Goal: Task Accomplishment & Management: Use online tool/utility

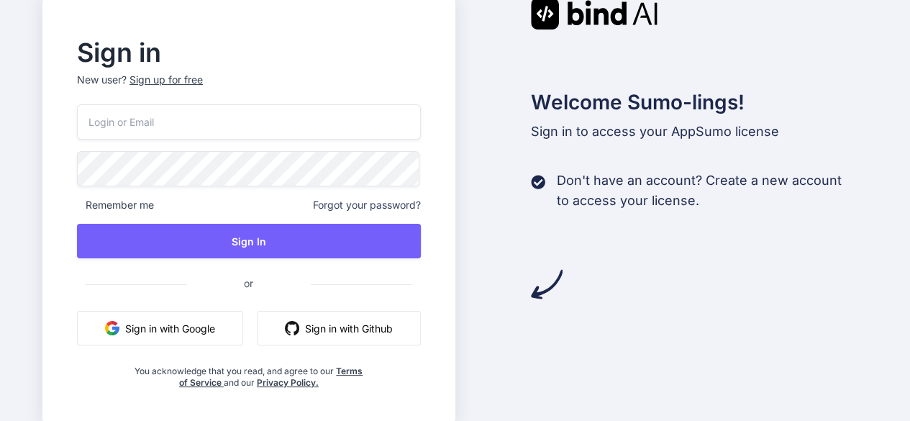
click at [274, 125] on input "email" at bounding box center [249, 121] width 344 height 35
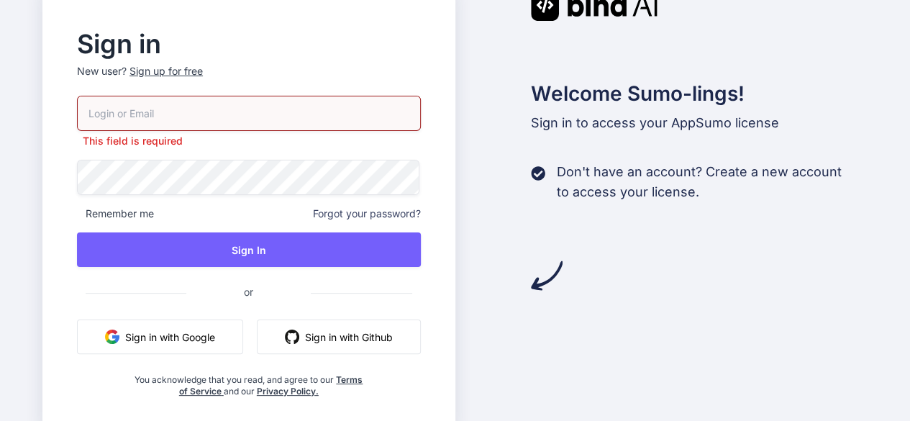
type input "[EMAIL_ADDRESS][DOMAIN_NAME]"
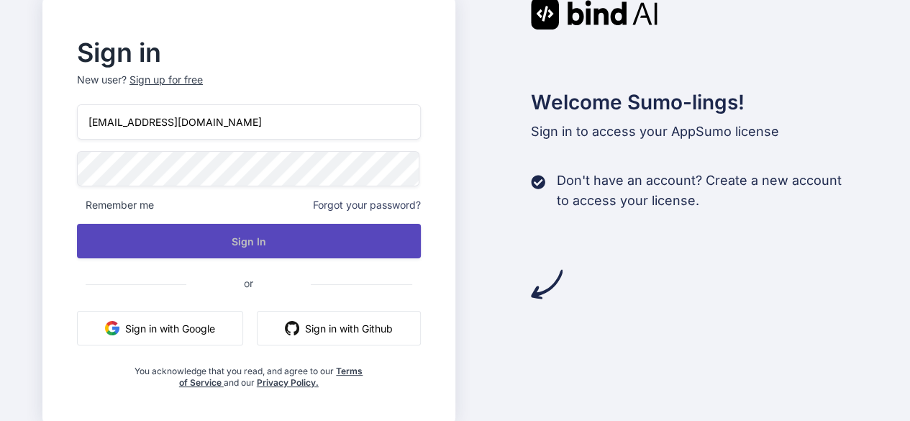
click at [265, 242] on button "Sign In" at bounding box center [249, 241] width 344 height 35
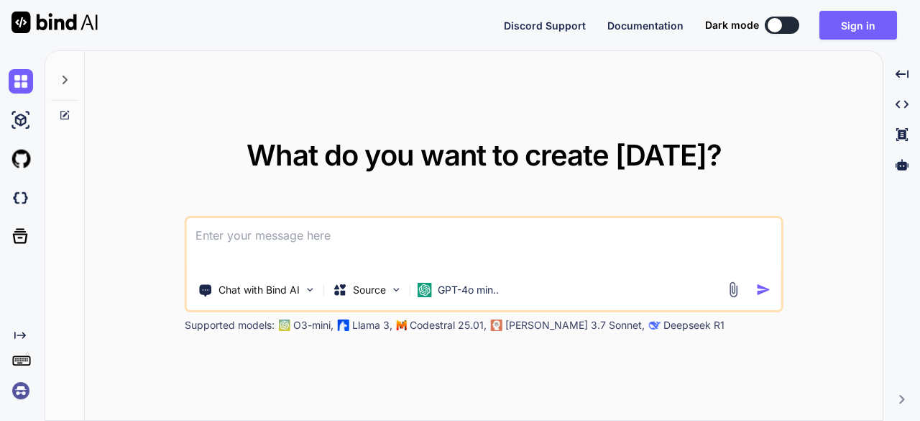
click at [782, 24] on div at bounding box center [775, 25] width 14 height 14
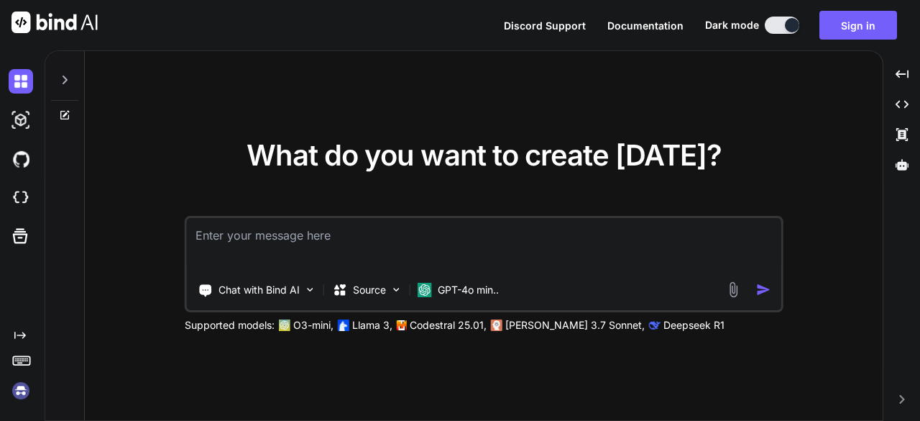
click at [11, 390] on img at bounding box center [21, 390] width 24 height 24
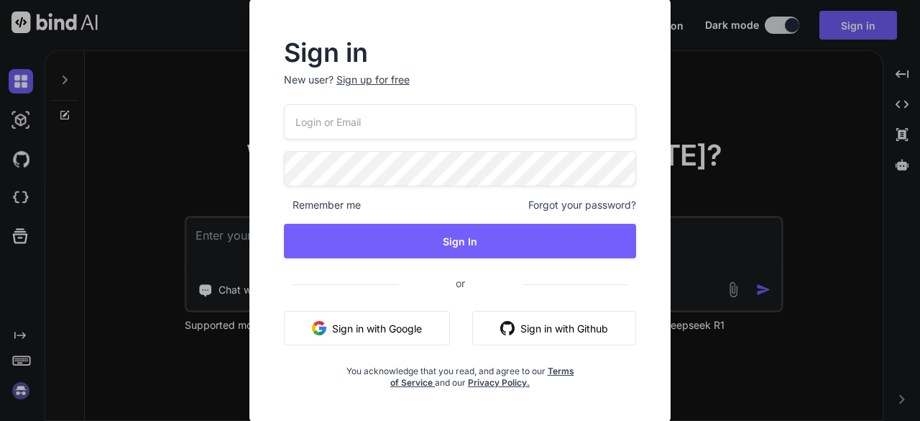
click at [441, 132] on input "email" at bounding box center [460, 121] width 353 height 35
type input "[EMAIL_ADDRESS][DOMAIN_NAME]"
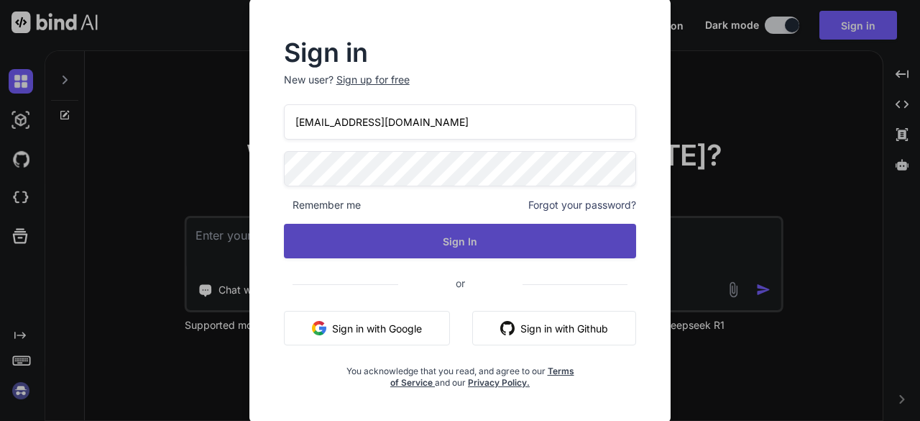
click at [434, 235] on button "Sign In" at bounding box center [460, 241] width 353 height 35
click at [439, 235] on button "Sign In" at bounding box center [460, 241] width 353 height 35
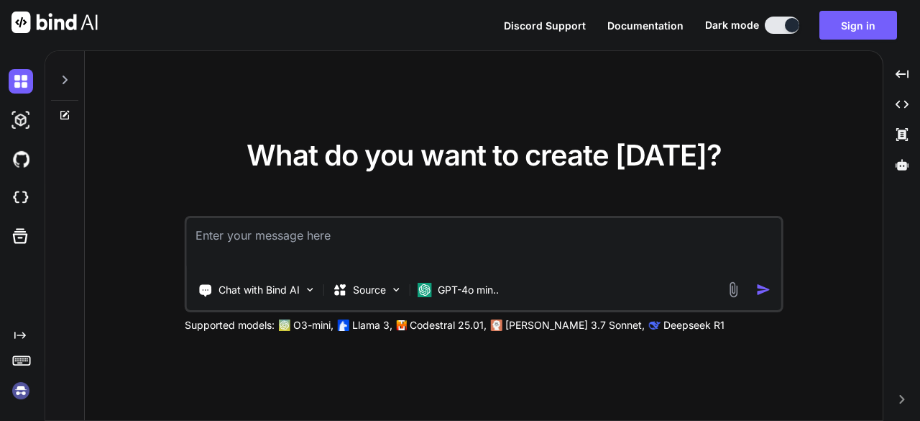
click at [76, 21] on img at bounding box center [55, 23] width 86 height 22
click at [13, 161] on img at bounding box center [21, 159] width 24 height 24
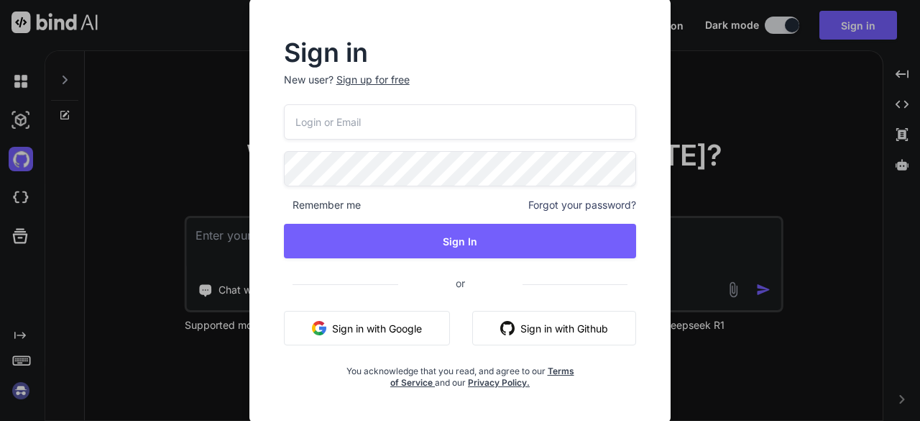
click at [368, 116] on input "email" at bounding box center [460, 121] width 353 height 35
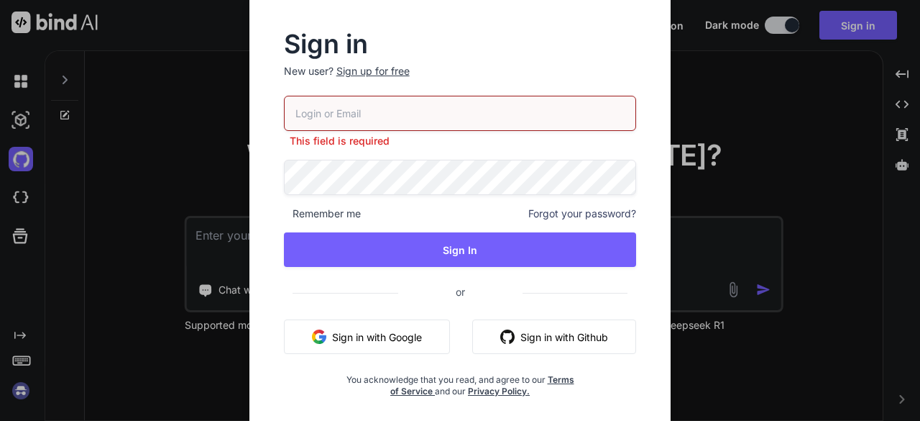
type input "[EMAIL_ADDRESS][DOMAIN_NAME]"
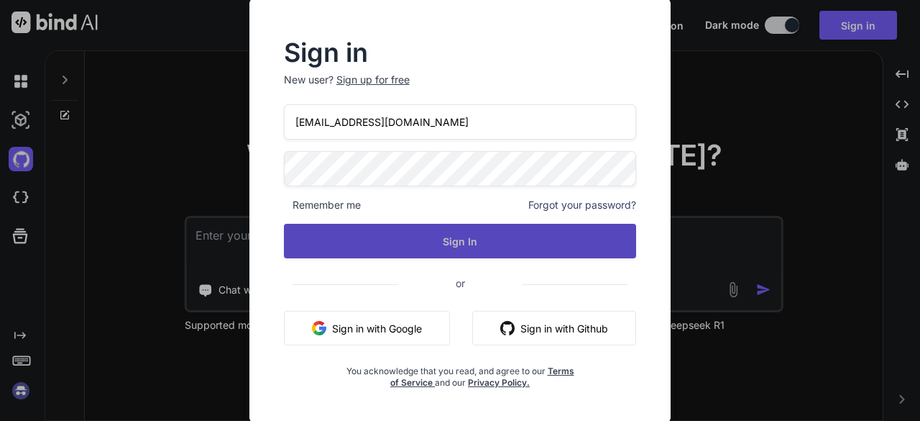
click at [473, 250] on button "Sign In" at bounding box center [460, 241] width 353 height 35
click at [467, 240] on button "Sign In" at bounding box center [460, 241] width 353 height 35
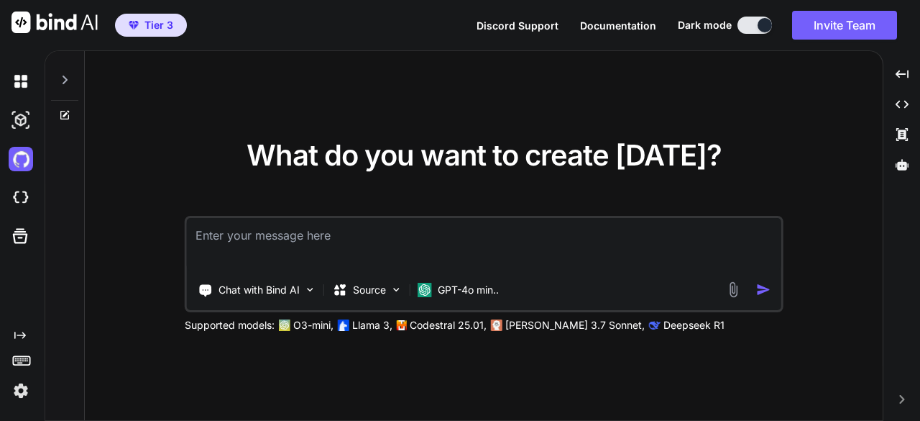
click at [140, 20] on span "Tier 3" at bounding box center [151, 25] width 56 height 14
click at [133, 24] on img "button" at bounding box center [134, 25] width 10 height 9
click at [127, 26] on span "Tier 3" at bounding box center [151, 25] width 56 height 14
click at [23, 120] on img at bounding box center [21, 120] width 24 height 24
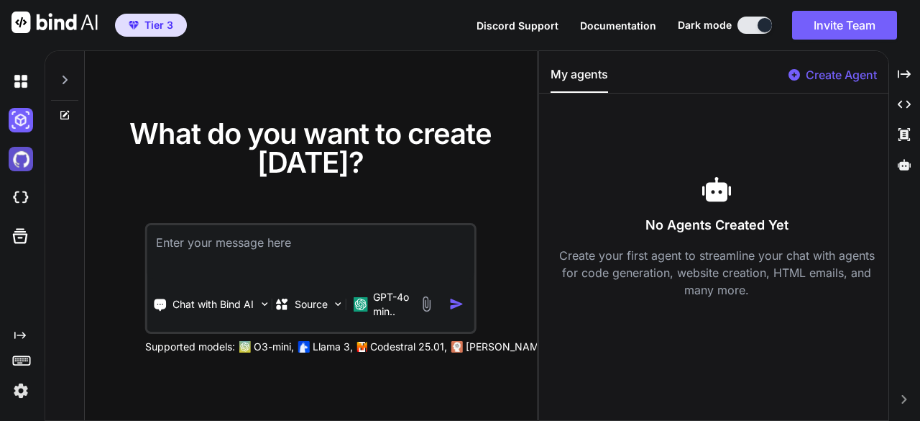
click at [19, 156] on img at bounding box center [21, 159] width 24 height 24
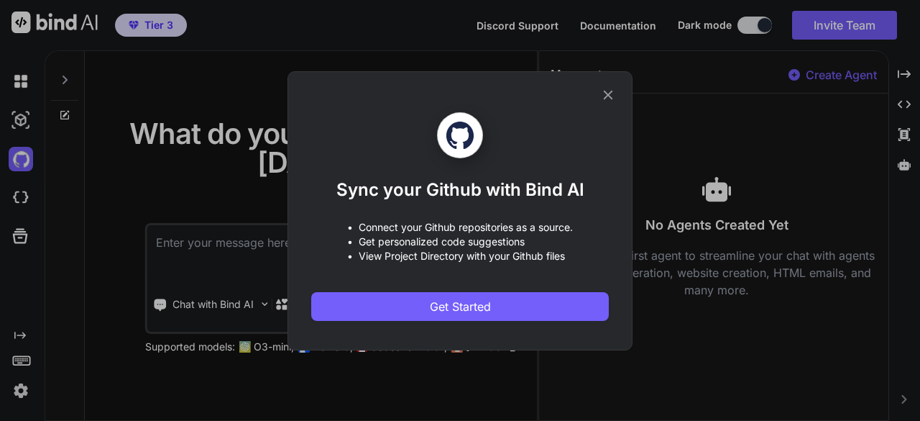
click at [605, 98] on icon at bounding box center [608, 94] width 9 height 9
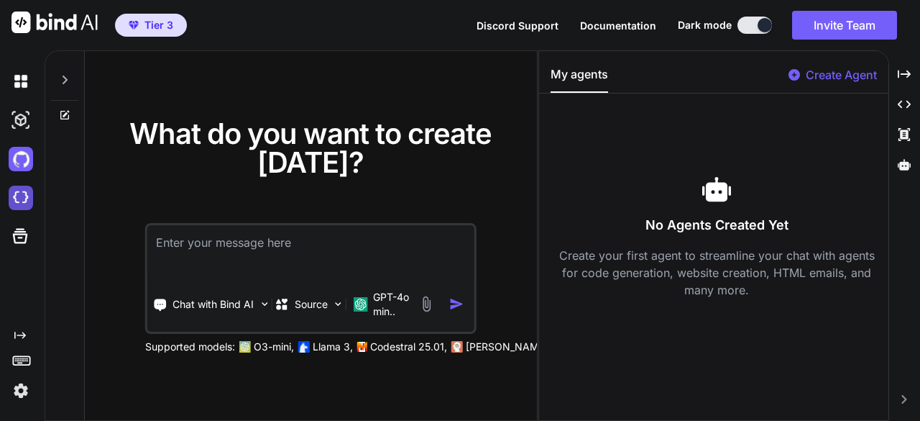
click at [16, 195] on img at bounding box center [21, 198] width 24 height 24
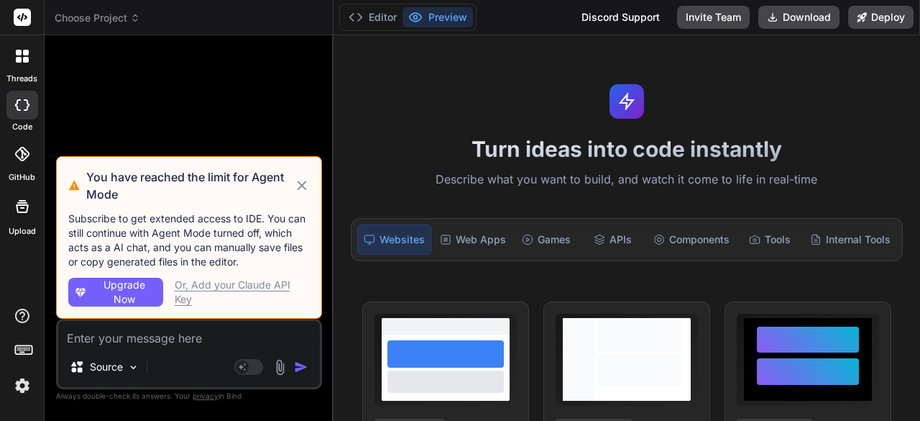
click at [115, 293] on span "Upgrade Now" at bounding box center [124, 292] width 66 height 29
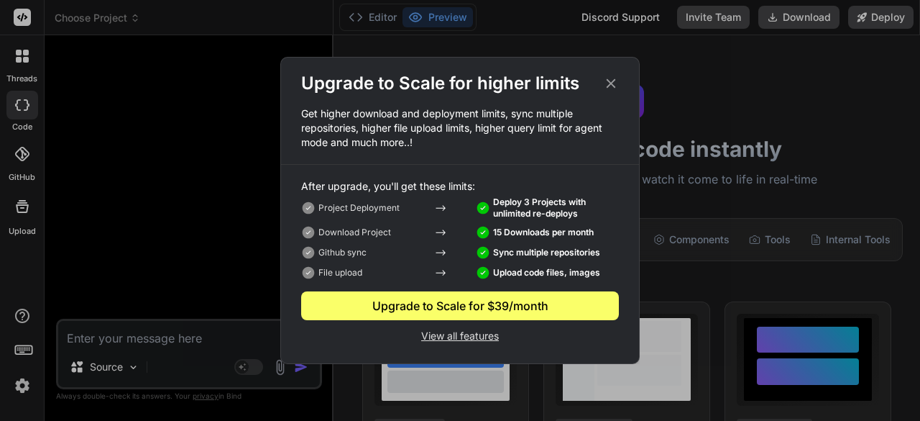
click at [453, 333] on p "View all features" at bounding box center [460, 334] width 318 height 17
click at [614, 86] on icon at bounding box center [611, 83] width 9 height 9
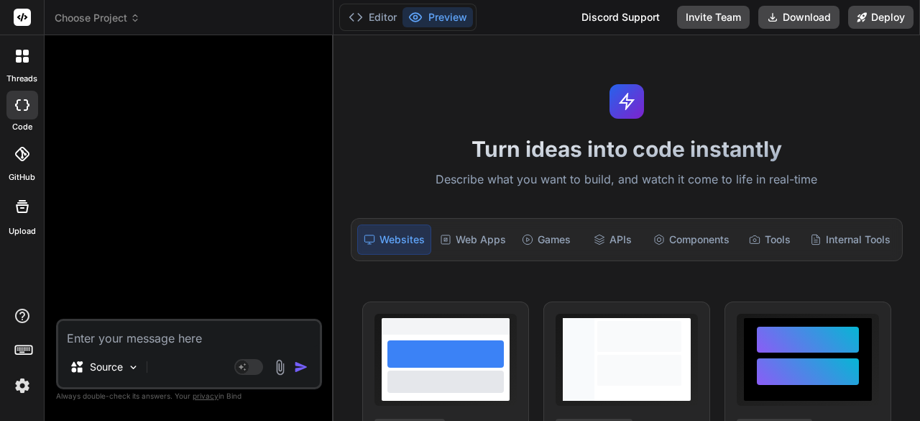
click at [18, 211] on icon at bounding box center [22, 206] width 17 height 17
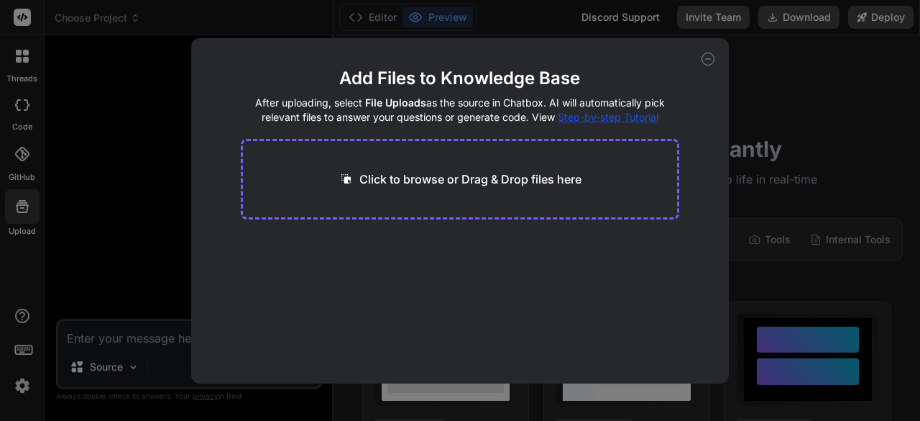
click at [708, 59] on icon at bounding box center [708, 59] width 5 height 0
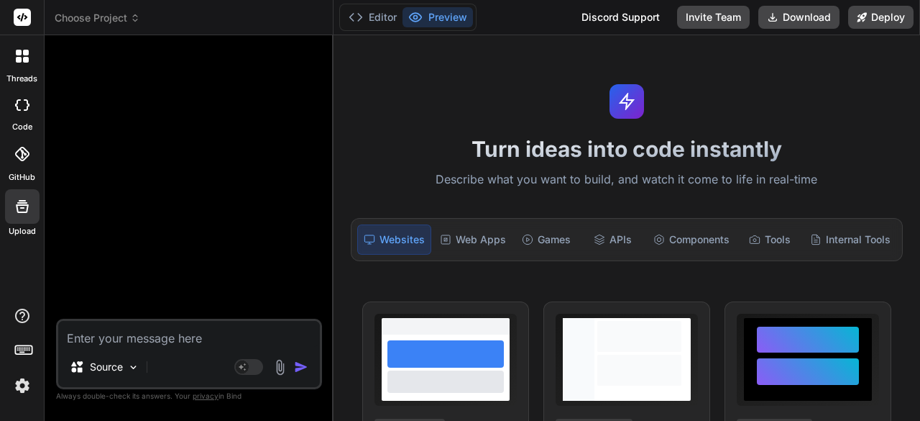
click at [24, 383] on img at bounding box center [22, 385] width 24 height 24
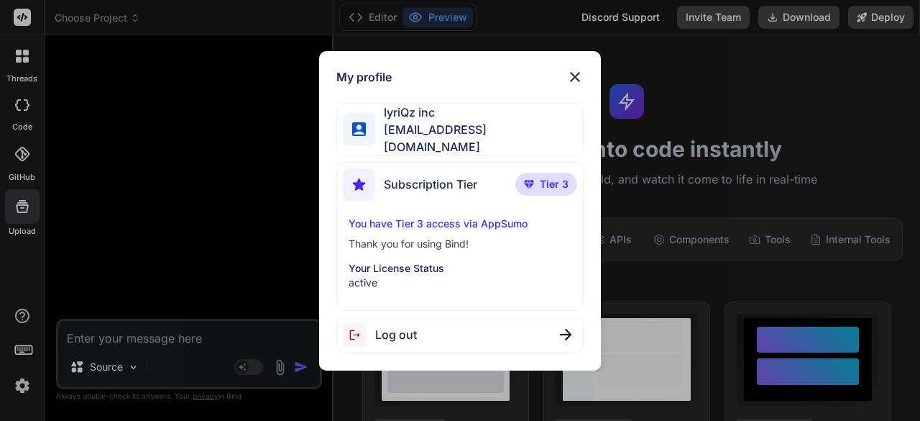
click at [542, 178] on span "Tier 3" at bounding box center [554, 184] width 29 height 14
click at [462, 216] on p "You have Tier 3 access via AppSumo" at bounding box center [460, 223] width 222 height 14
click at [434, 135] on span "[EMAIL_ADDRESS][DOMAIN_NAME]" at bounding box center [478, 138] width 207 height 35
click at [564, 329] on img at bounding box center [566, 335] width 12 height 12
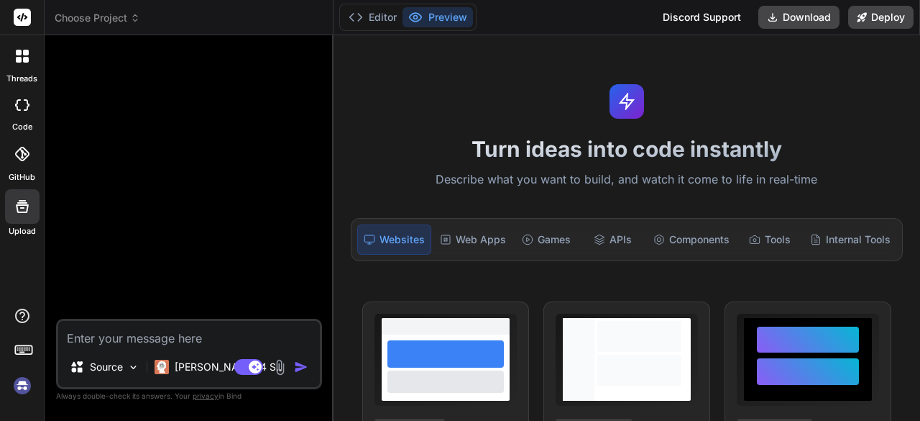
scroll to position [40, 0]
click at [564, 327] on div at bounding box center [579, 359] width 32 height 83
click at [22, 380] on img at bounding box center [22, 385] width 24 height 24
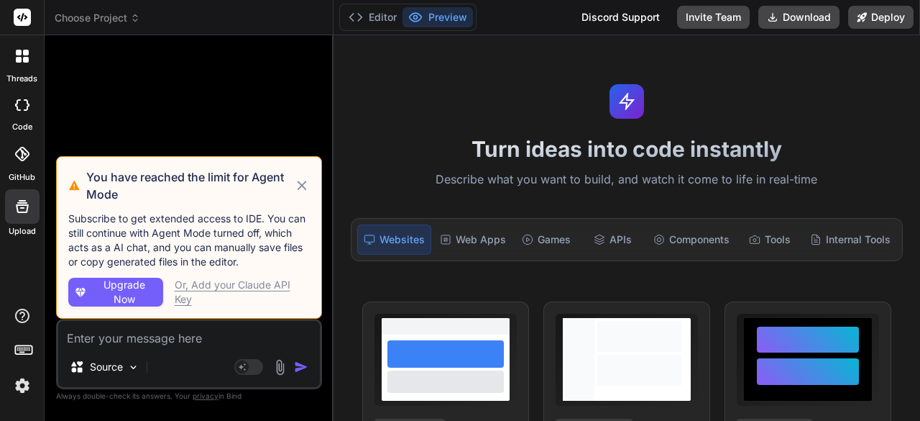
click at [301, 185] on icon at bounding box center [301, 184] width 9 height 9
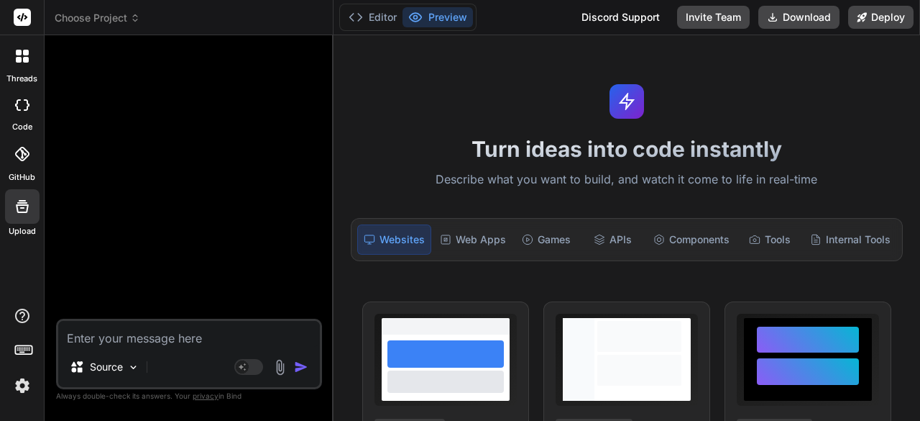
click at [16, 50] on icon at bounding box center [19, 53] width 6 height 6
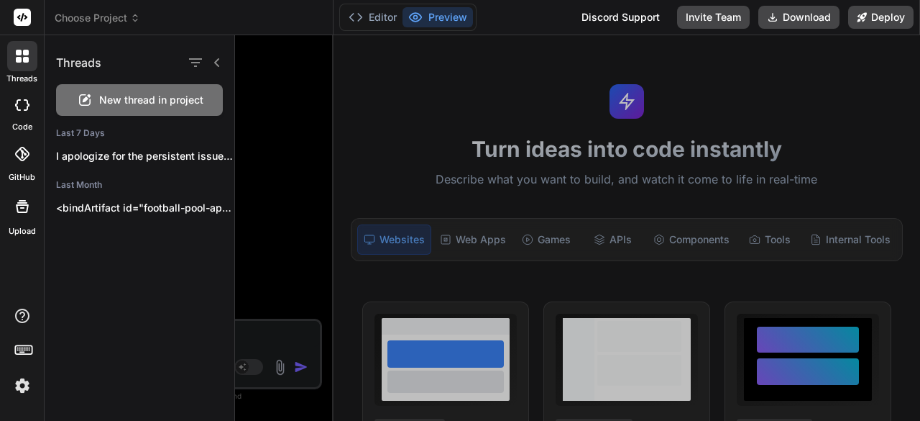
click at [22, 97] on div at bounding box center [22, 105] width 32 height 29
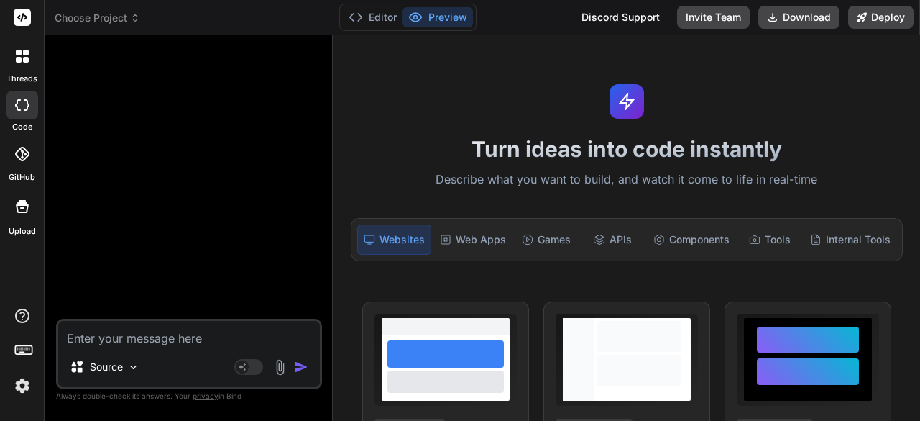
click at [22, 97] on div at bounding box center [22, 105] width 32 height 29
type textarea "x"
click at [29, 148] on div at bounding box center [22, 154] width 32 height 32
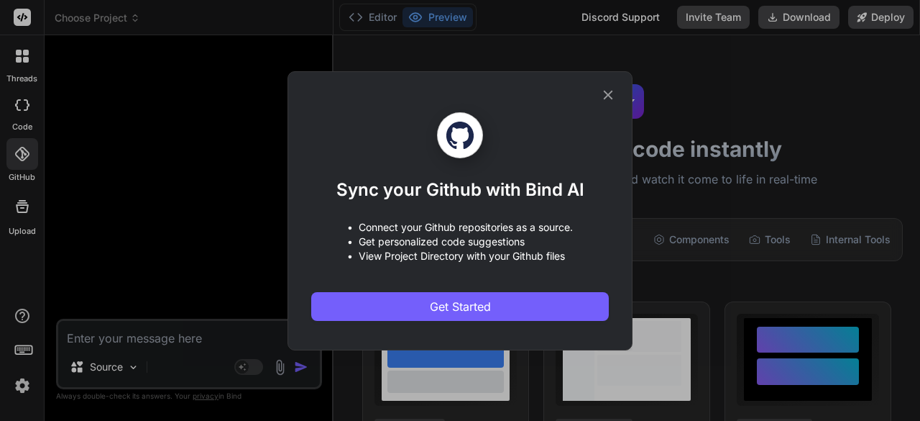
click at [611, 88] on icon at bounding box center [608, 95] width 16 height 16
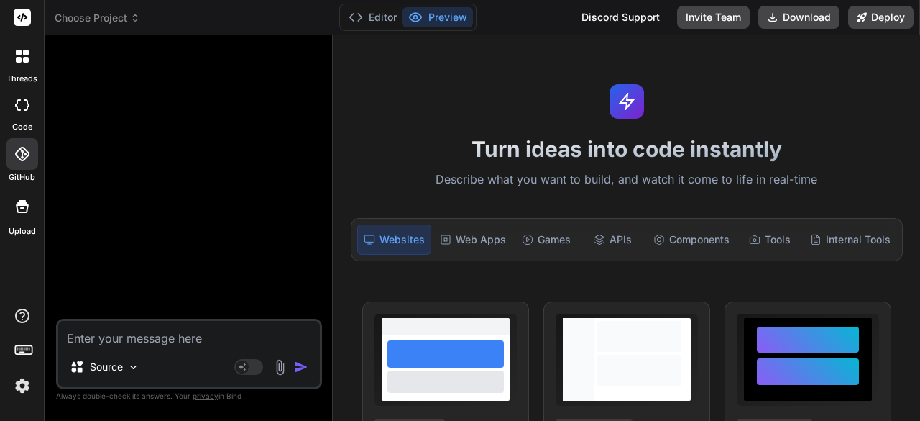
scroll to position [72, 0]
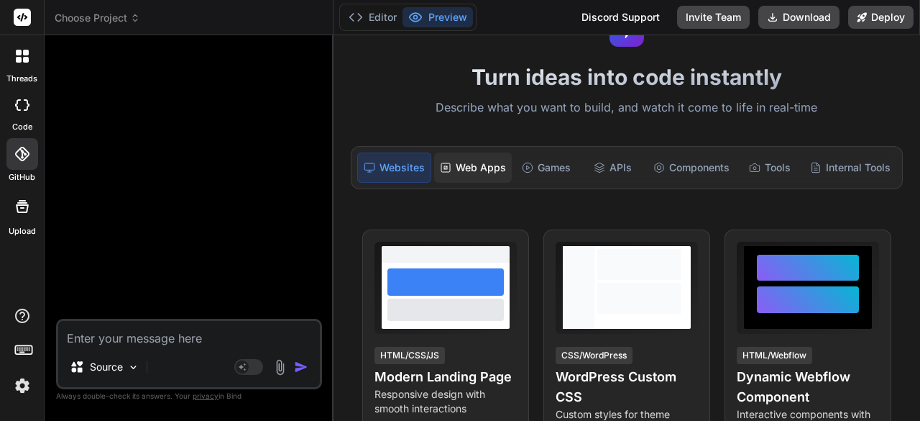
click at [483, 170] on div "Web Apps" at bounding box center [473, 167] width 78 height 30
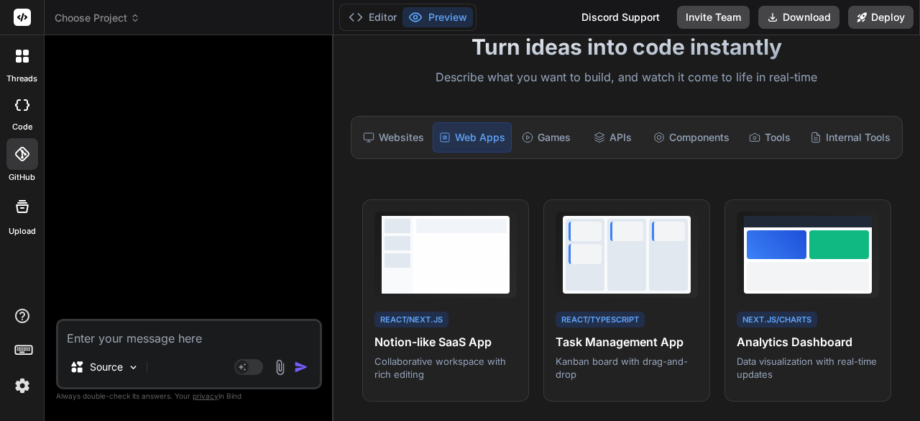
scroll to position [0, 0]
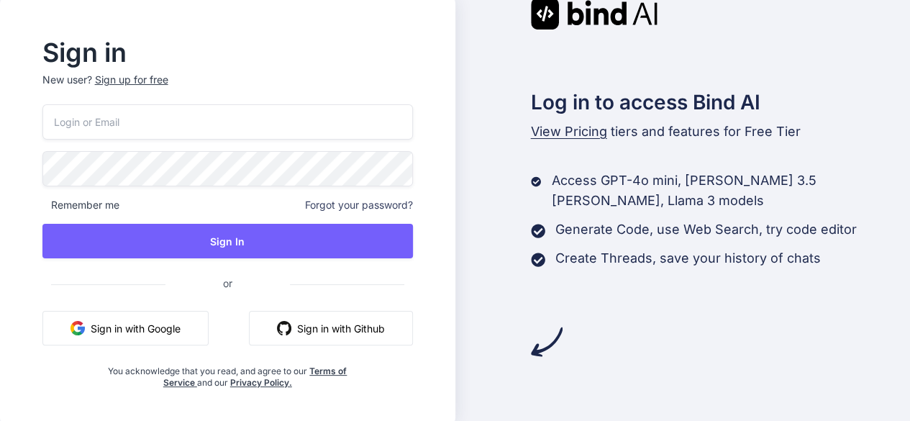
click at [186, 129] on input "email" at bounding box center [227, 121] width 370 height 35
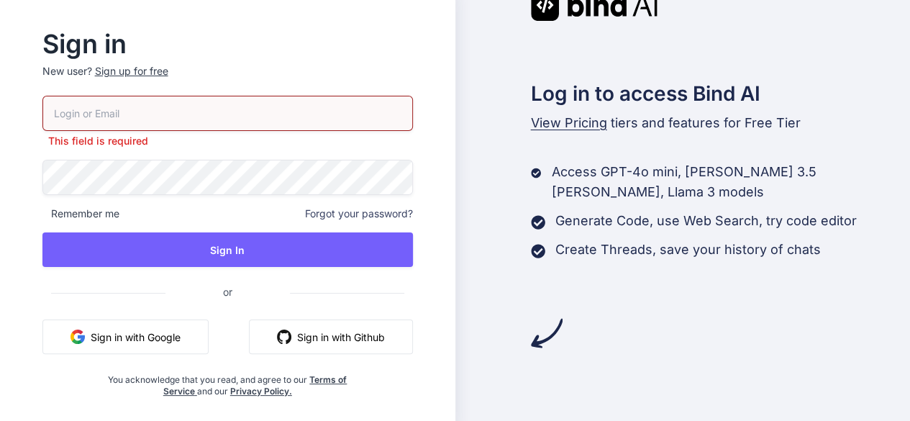
type input "[EMAIL_ADDRESS][DOMAIN_NAME]"
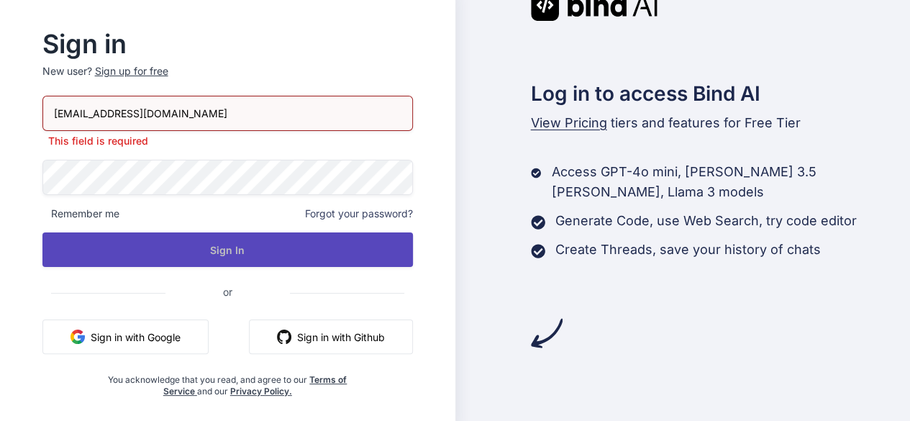
click at [279, 250] on button "Sign In" at bounding box center [227, 249] width 370 height 35
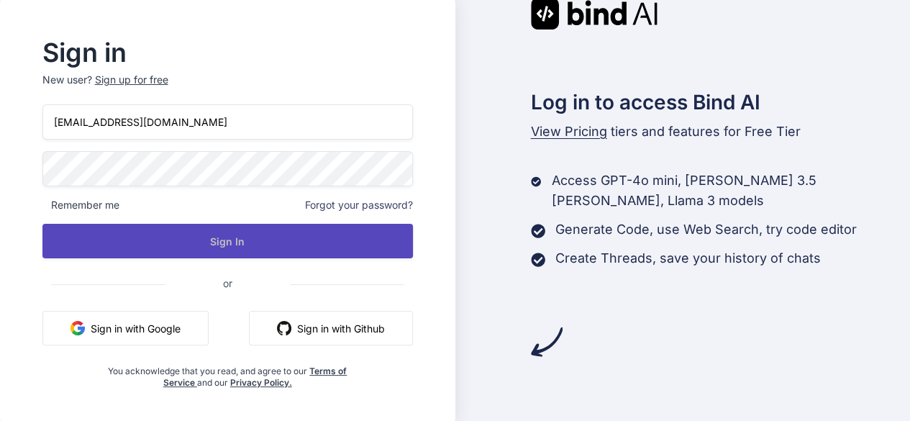
click at [275, 244] on button "Sign In" at bounding box center [227, 241] width 370 height 35
